Goal: Information Seeking & Learning: Find specific fact

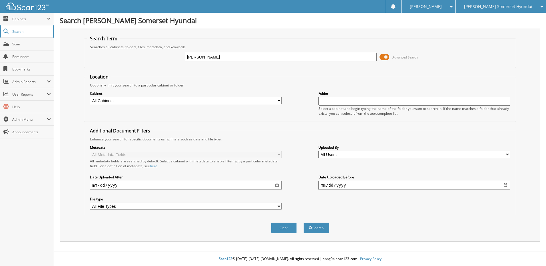
type input "kimberly smith"
click at [304, 223] on button "Search" at bounding box center [317, 228] width 26 height 11
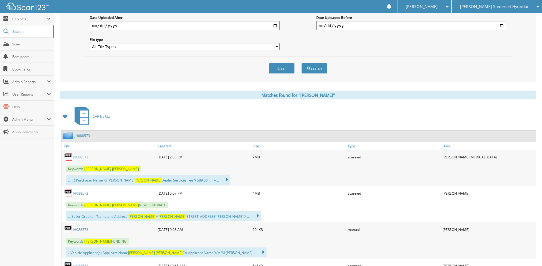
scroll to position [171, 0]
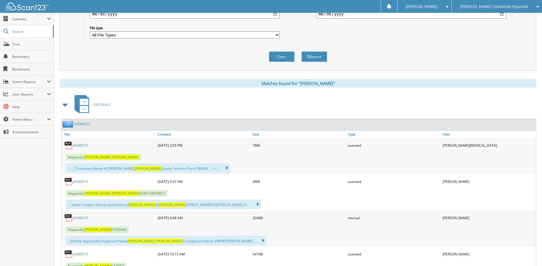
click at [81, 181] on link "JH088573" at bounding box center [80, 181] width 15 height 5
click at [27, 32] on span "Search" at bounding box center [31, 31] width 38 height 5
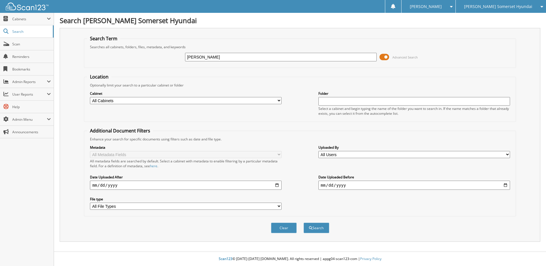
type input "[PERSON_NAME]"
click at [304, 223] on button "Search" at bounding box center [317, 228] width 26 height 11
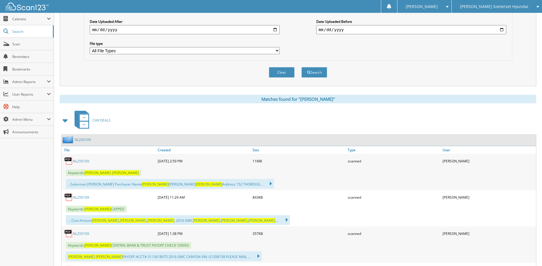
scroll to position [171, 0]
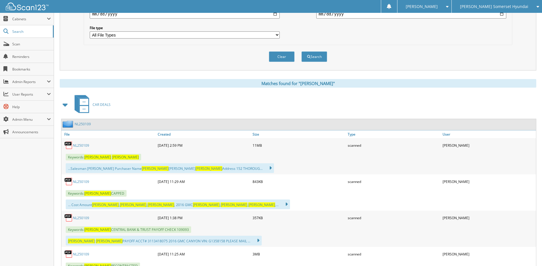
click at [84, 147] on link "NL250109" at bounding box center [81, 145] width 16 height 5
click at [29, 46] on span "Scan" at bounding box center [31, 44] width 39 height 5
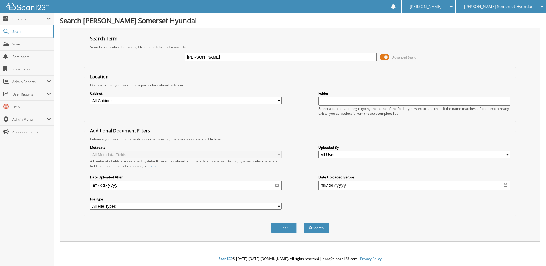
type input "[PERSON_NAME]"
click at [304, 223] on button "Search" at bounding box center [317, 228] width 26 height 11
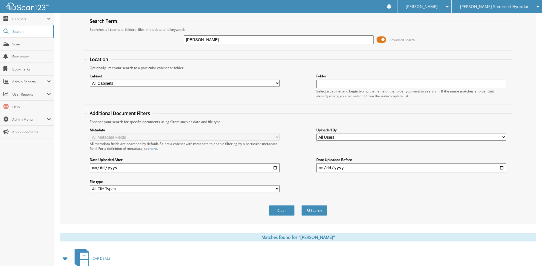
scroll to position [114, 0]
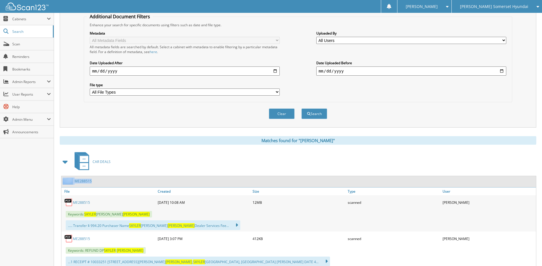
drag, startPoint x: 93, startPoint y: 182, endPoint x: 71, endPoint y: 182, distance: 21.4
click at [71, 182] on div "ME288515" at bounding box center [298, 181] width 474 height 11
copy div "ME288515"
click at [27, 35] on link "Search" at bounding box center [27, 31] width 54 height 12
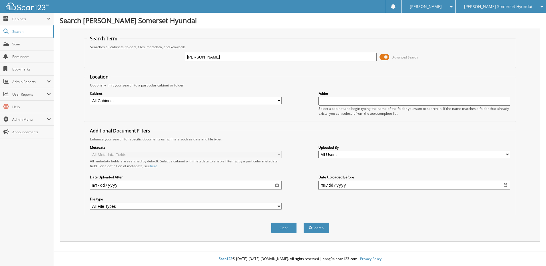
type input "[PERSON_NAME]"
click at [304, 223] on button "Search" at bounding box center [317, 228] width 26 height 11
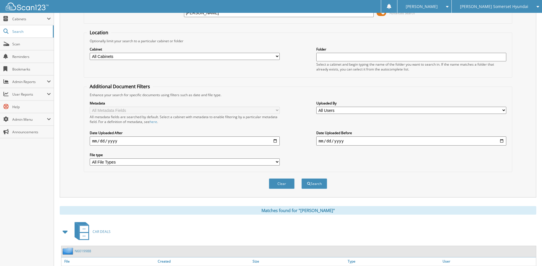
scroll to position [143, 0]
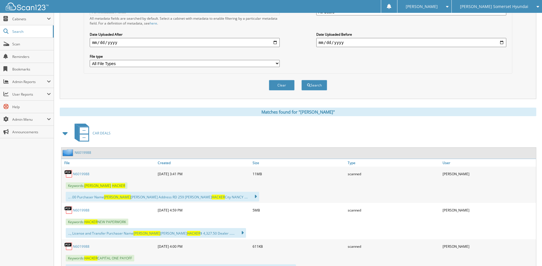
click at [81, 174] on link "N6019988" at bounding box center [81, 174] width 17 height 5
drag, startPoint x: 22, startPoint y: 20, endPoint x: 27, endPoint y: 17, distance: 5.5
click at [22, 20] on span "Cabinets" at bounding box center [29, 19] width 35 height 5
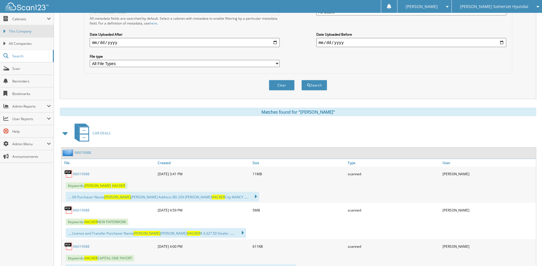
click at [33, 30] on span "This Company" at bounding box center [30, 31] width 42 height 5
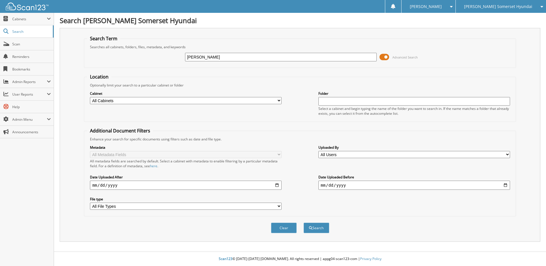
type input "STACY SPENCER"
click at [304, 223] on button "Search" at bounding box center [317, 228] width 26 height 11
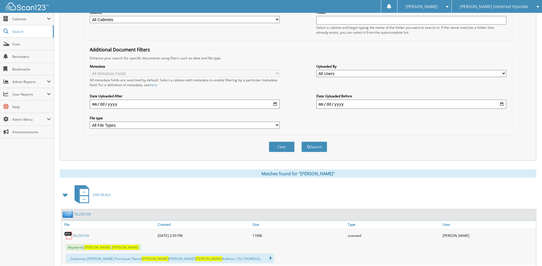
scroll to position [143, 0]
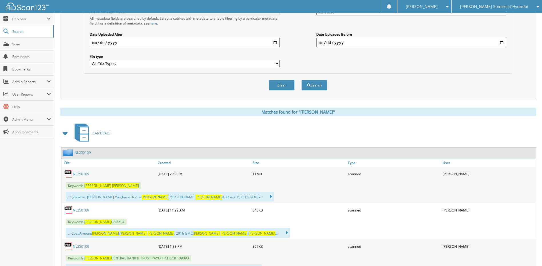
click at [79, 176] on link "NL250109" at bounding box center [81, 174] width 16 height 5
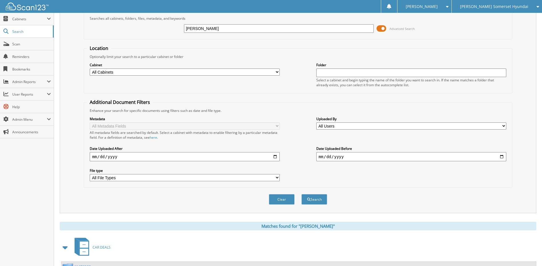
scroll to position [0, 0]
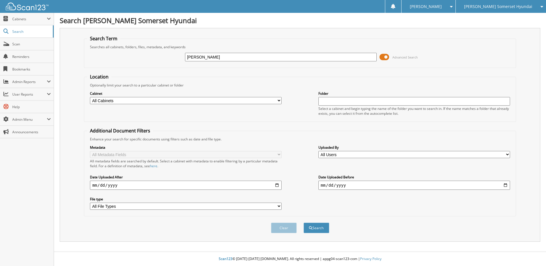
click at [81, 158] on div "Search Term Searches all cabinets, folders, files, metadata, and keywords [PERS…" at bounding box center [300, 135] width 481 height 214
drag, startPoint x: 86, startPoint y: 201, endPoint x: 83, endPoint y: 201, distance: 2.9
click at [85, 201] on fieldset "Additional Document Filters Enhance your search for specific documents using fi…" at bounding box center [300, 172] width 432 height 89
click at [199, 212] on div "Metadata All Metadata Fields All metadata fields are searched by default. Selec…" at bounding box center [300, 178] width 426 height 72
click at [497, 54] on div "STACY SPENCER Advanced Search" at bounding box center [300, 56] width 426 height 15
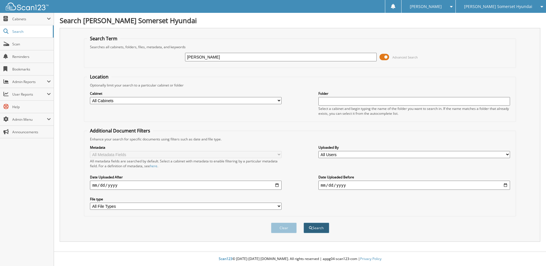
click at [315, 228] on button "Search" at bounding box center [317, 228] width 26 height 11
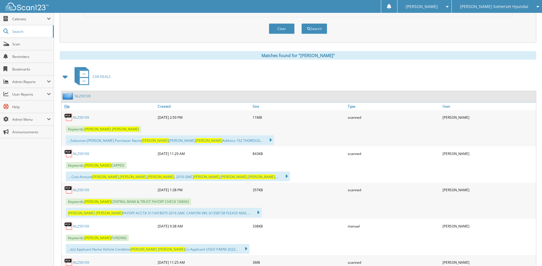
scroll to position [200, 0]
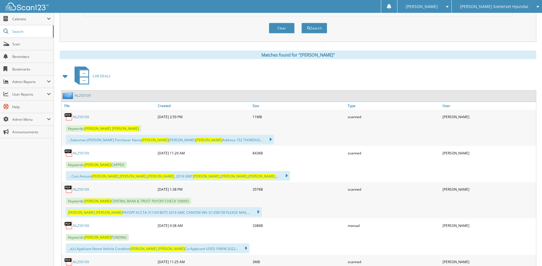
click at [83, 116] on link "NL250109" at bounding box center [81, 116] width 16 height 5
